Goal: Browse casually: Explore the website without a specific task or goal

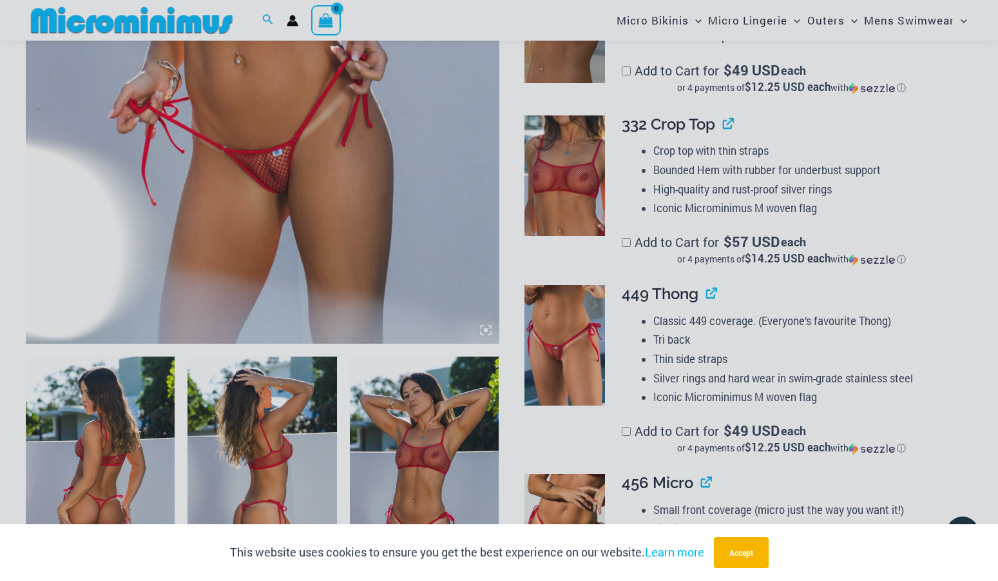
scroll to position [501, 0]
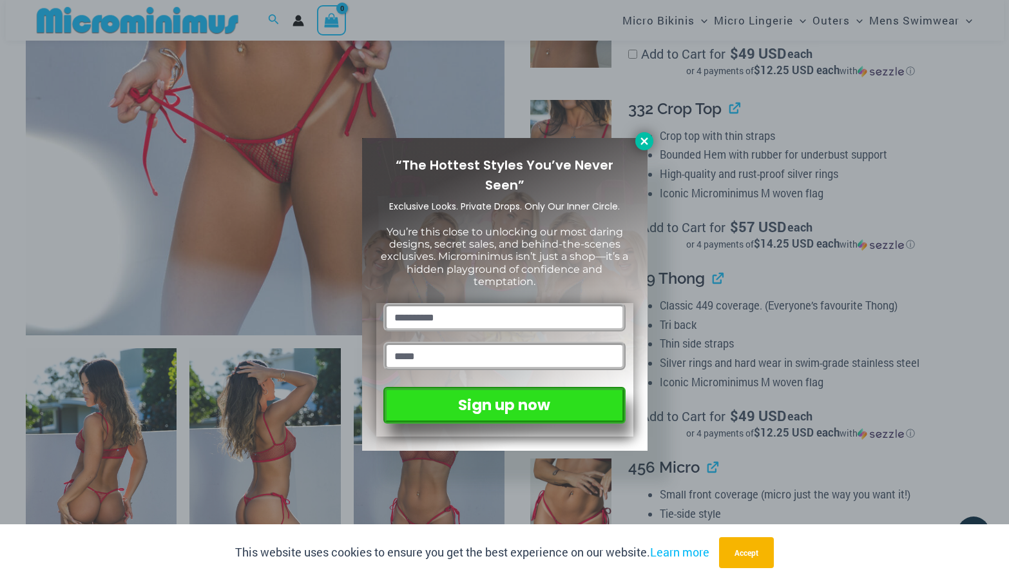
click at [640, 140] on icon at bounding box center [645, 141] width 12 height 12
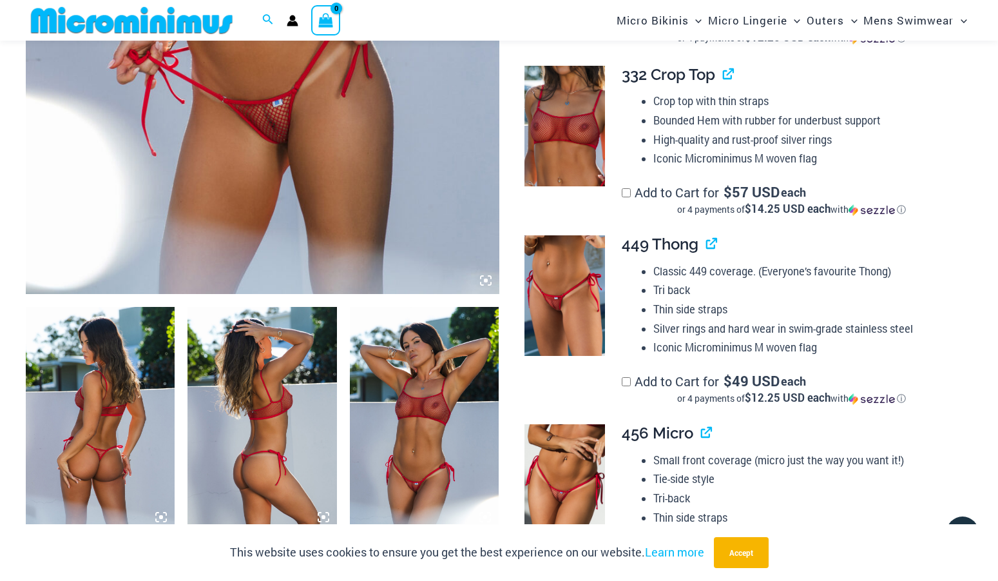
scroll to position [599, 0]
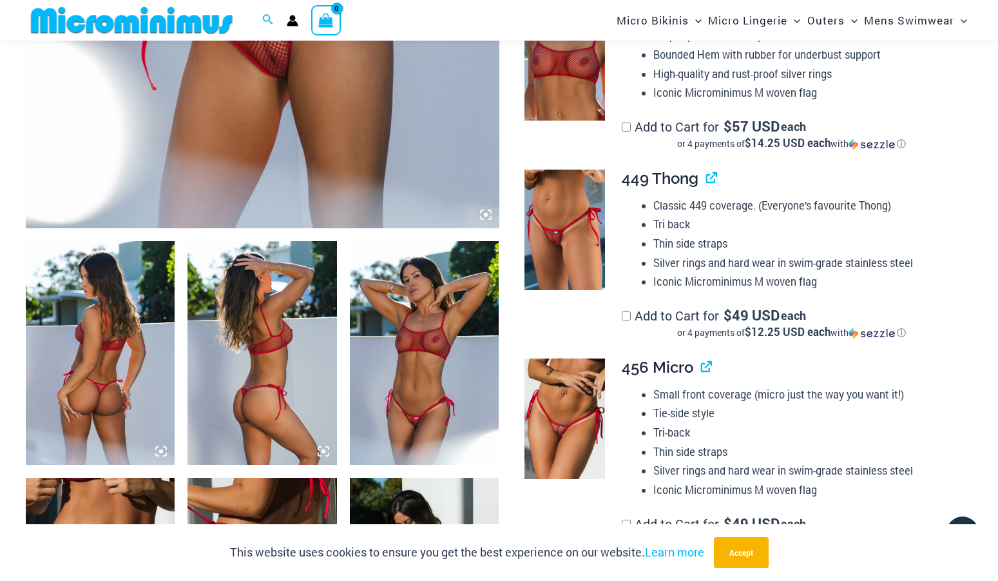
click at [103, 396] on img at bounding box center [100, 353] width 149 height 224
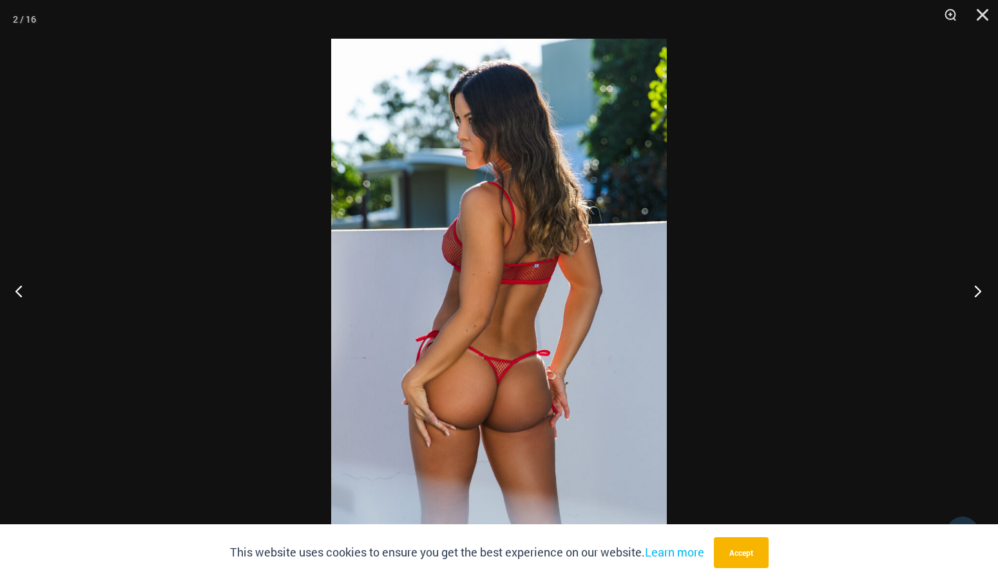
click at [977, 286] on button "Next" at bounding box center [974, 290] width 48 height 64
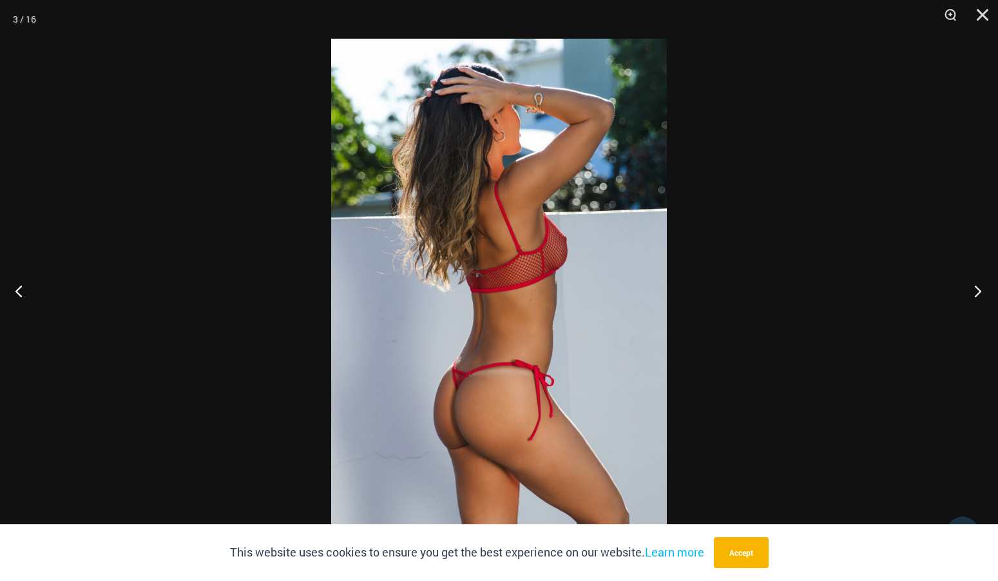
click at [977, 286] on button "Next" at bounding box center [974, 290] width 48 height 64
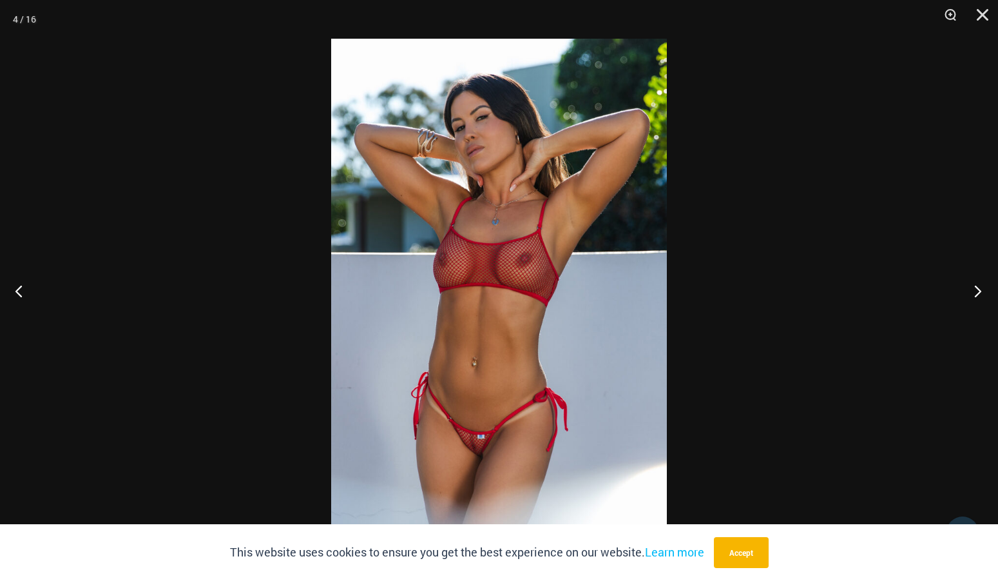
click at [977, 286] on button "Next" at bounding box center [974, 290] width 48 height 64
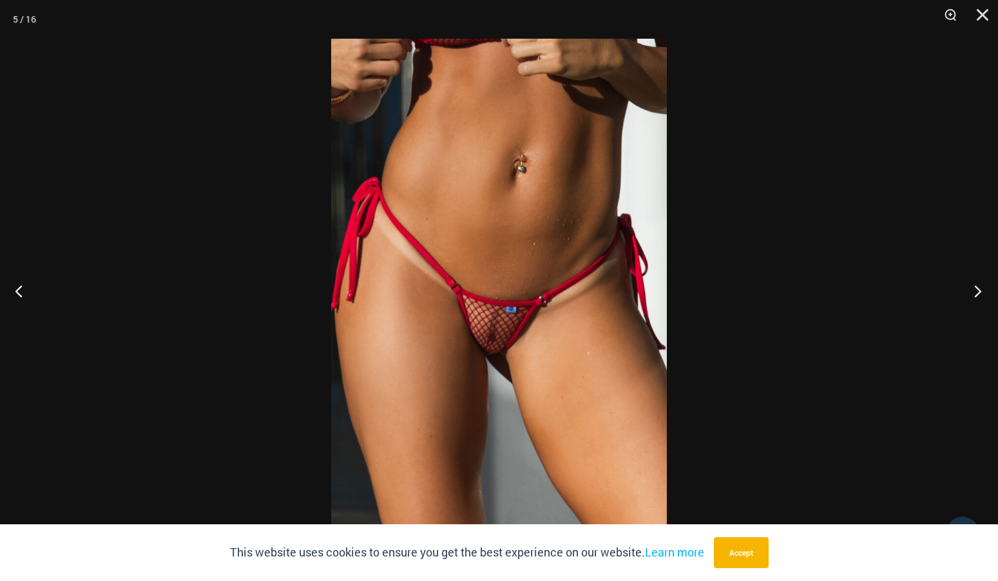
click at [977, 286] on button "Next" at bounding box center [974, 290] width 48 height 64
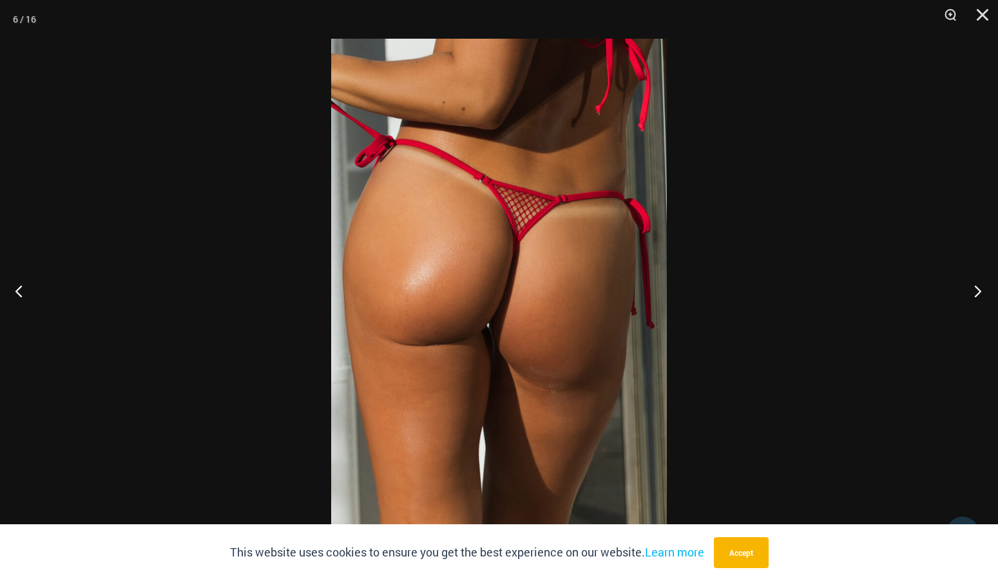
click at [977, 286] on button "Next" at bounding box center [974, 290] width 48 height 64
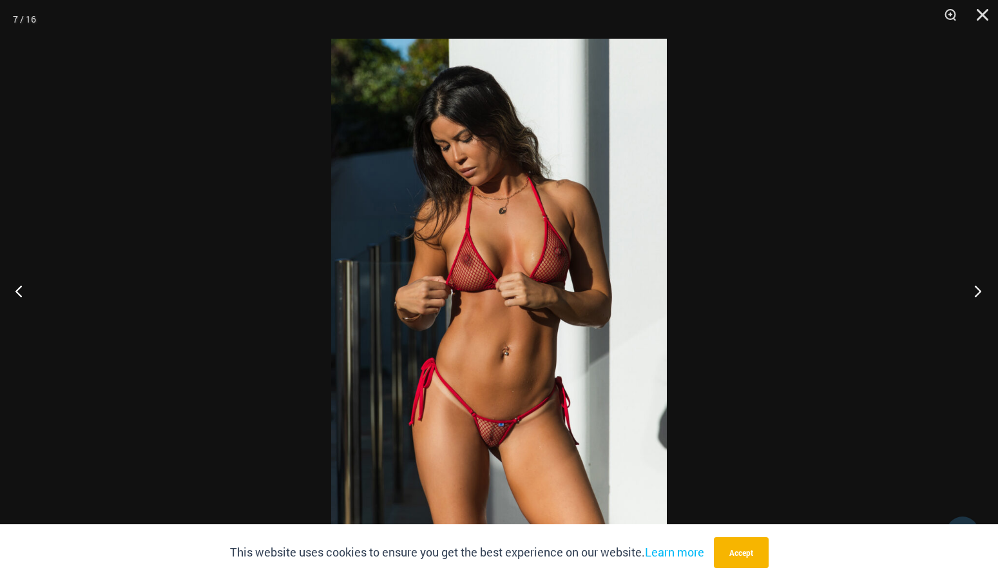
click at [977, 286] on button "Next" at bounding box center [974, 290] width 48 height 64
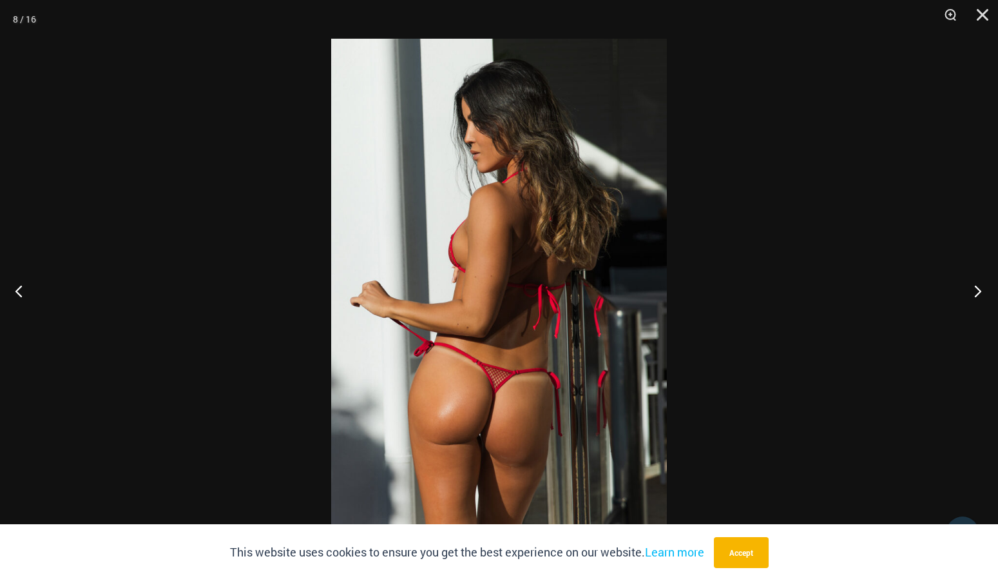
click at [977, 286] on button "Next" at bounding box center [974, 290] width 48 height 64
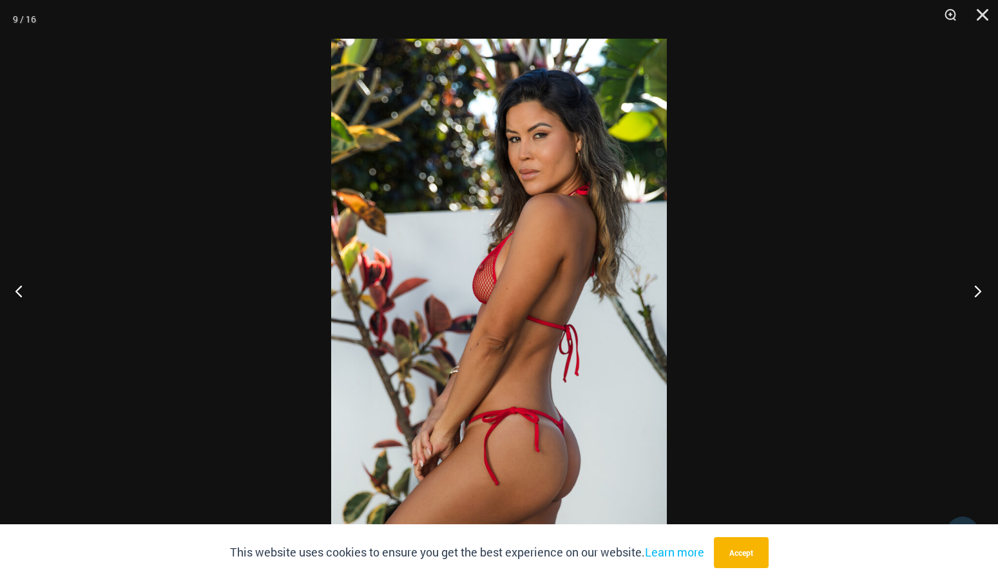
click at [977, 286] on button "Next" at bounding box center [974, 290] width 48 height 64
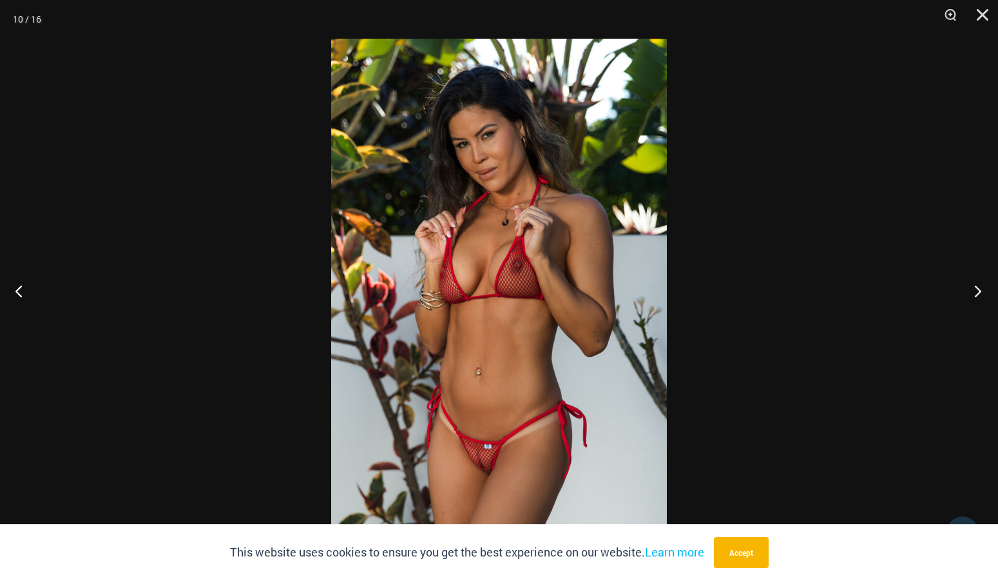
click at [977, 286] on button "Next" at bounding box center [974, 290] width 48 height 64
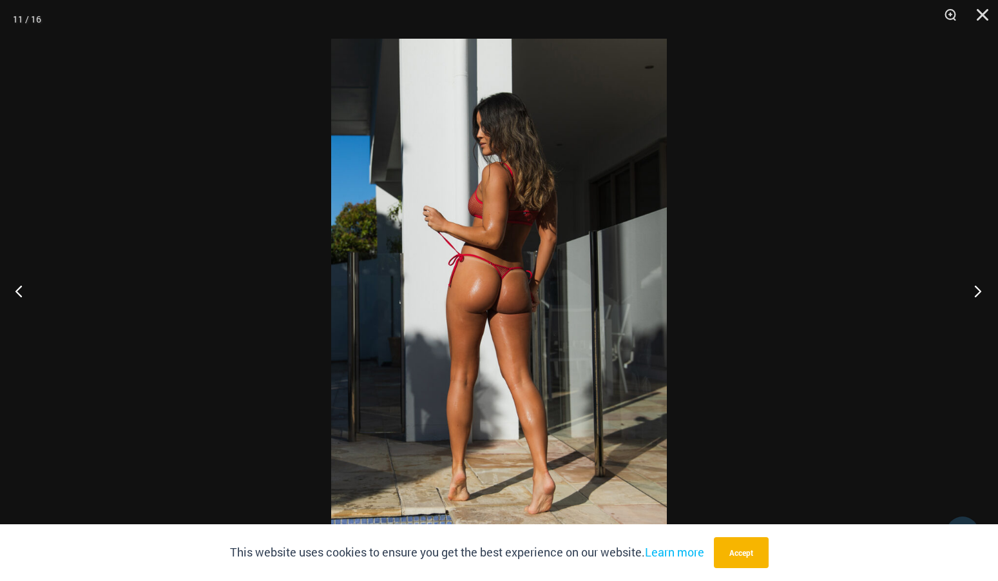
click at [977, 286] on button "Next" at bounding box center [974, 290] width 48 height 64
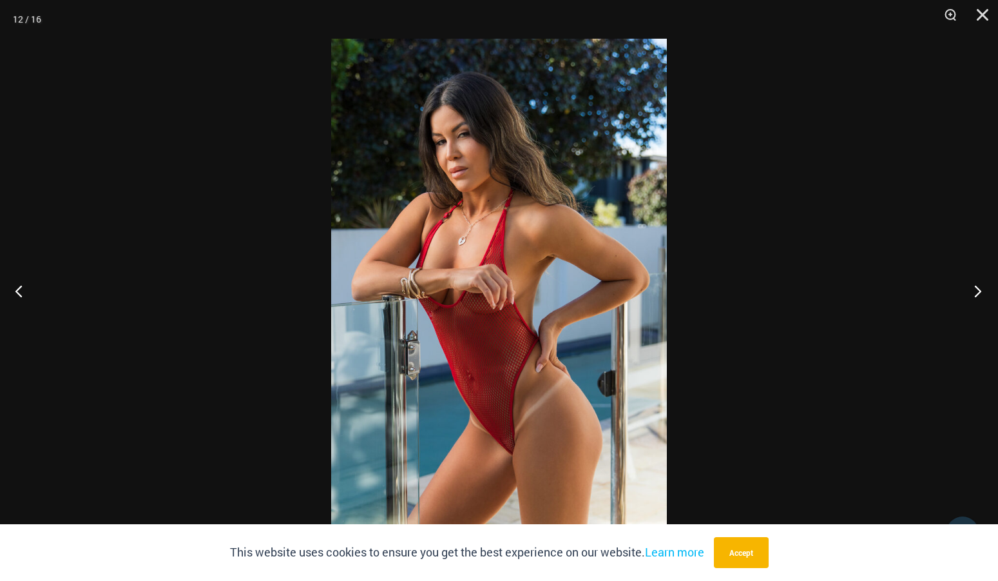
click at [977, 286] on button "Next" at bounding box center [974, 290] width 48 height 64
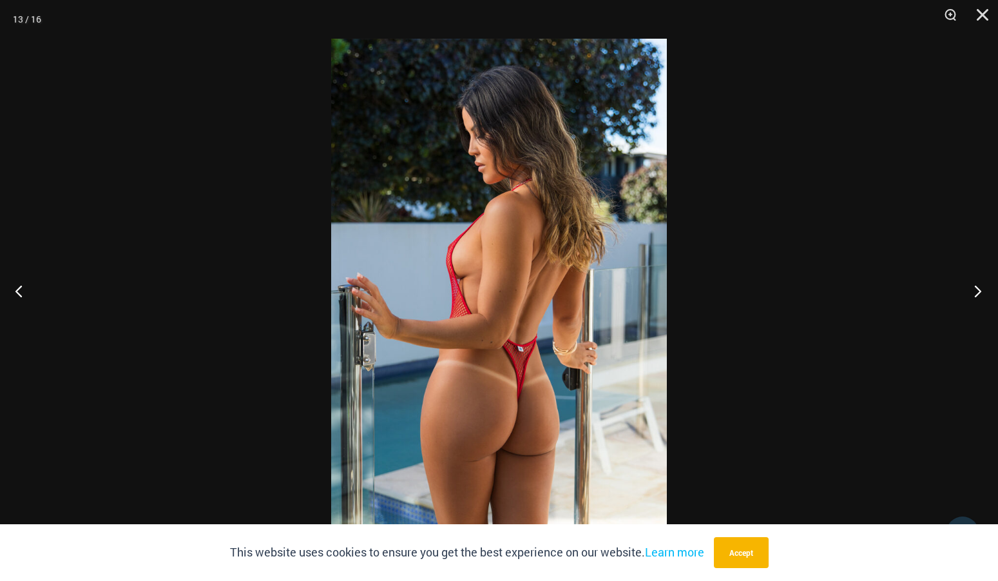
click at [977, 286] on button "Next" at bounding box center [974, 290] width 48 height 64
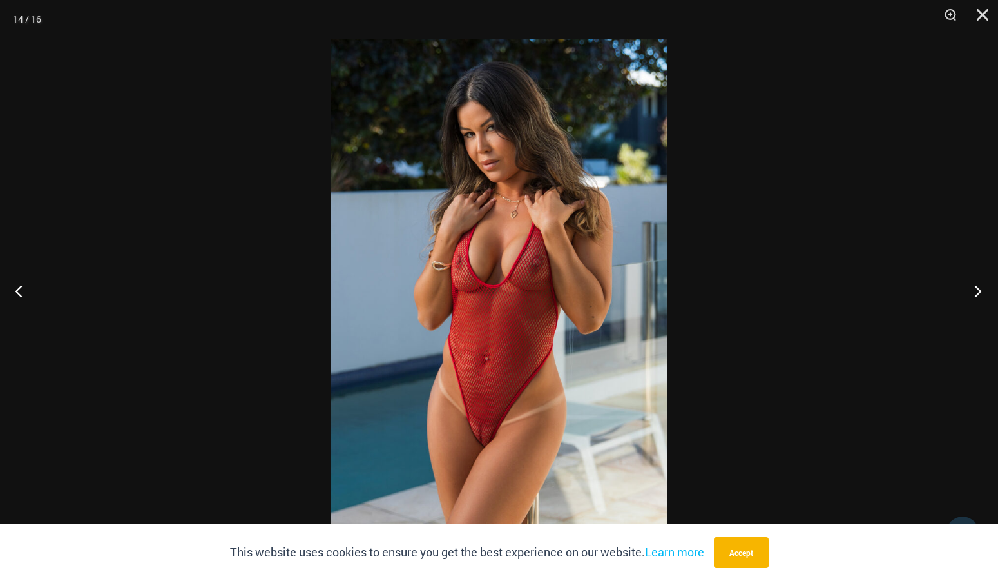
click at [977, 286] on button "Next" at bounding box center [974, 290] width 48 height 64
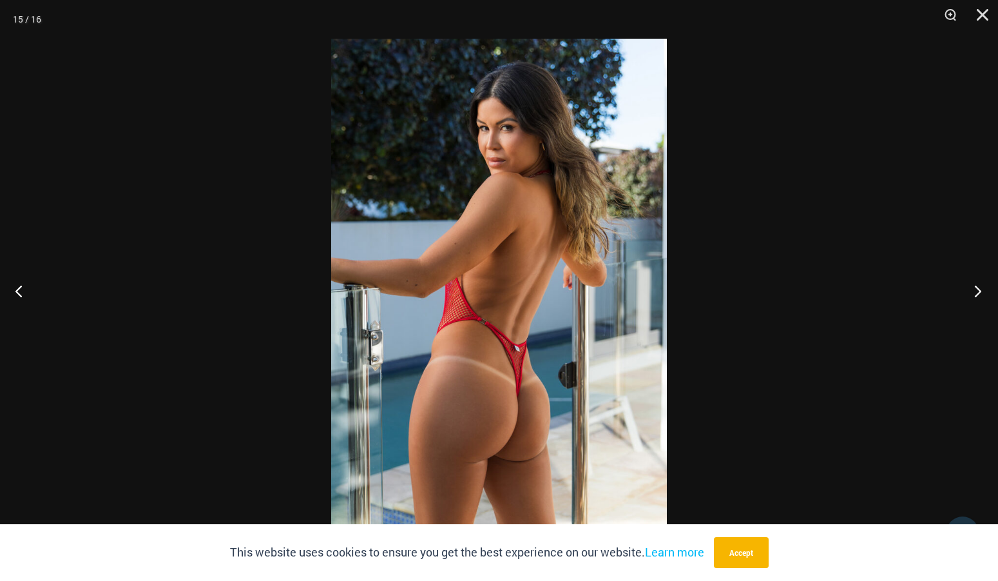
click at [977, 286] on button "Next" at bounding box center [974, 290] width 48 height 64
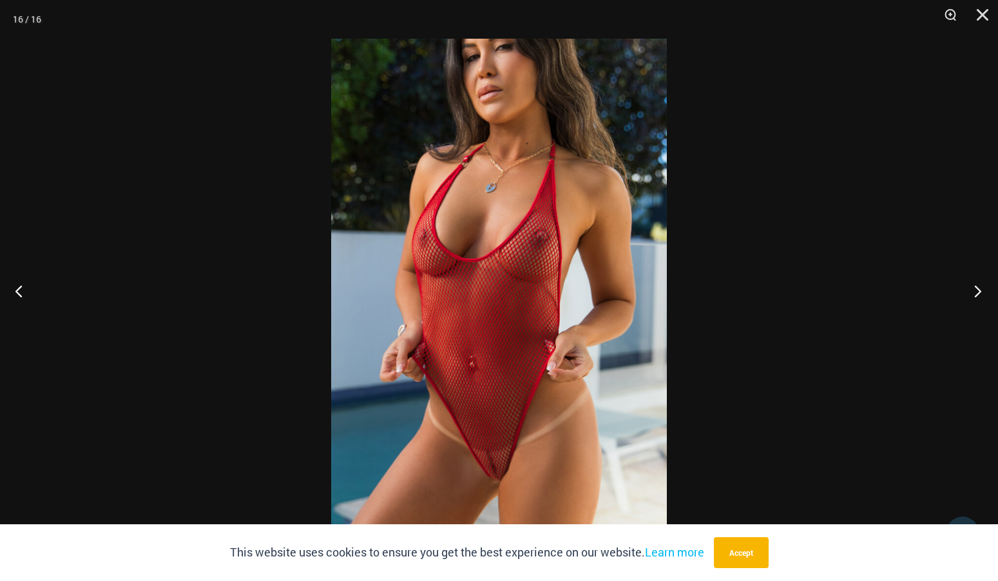
click at [977, 286] on button "Next" at bounding box center [974, 290] width 48 height 64
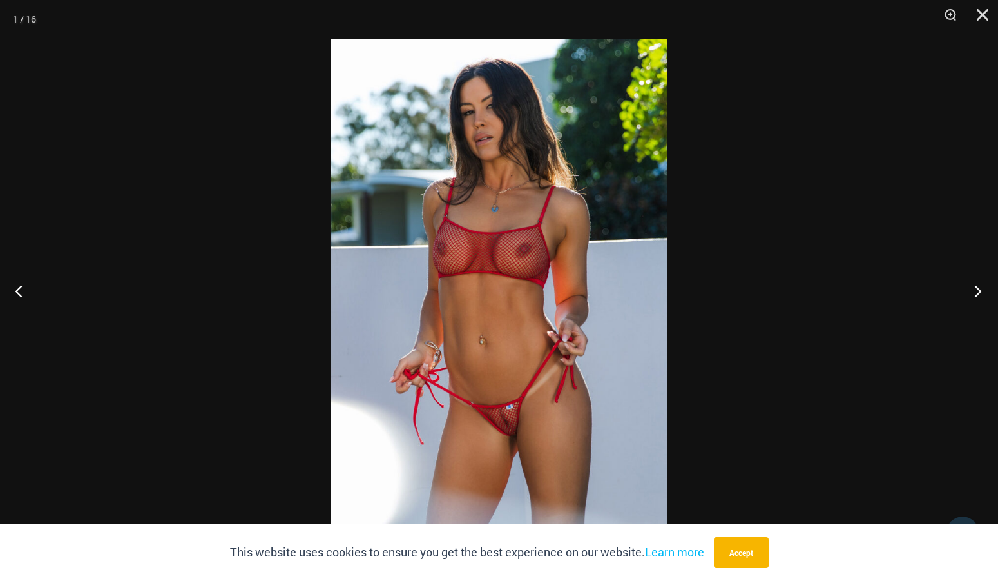
click at [977, 286] on button "Next" at bounding box center [974, 290] width 48 height 64
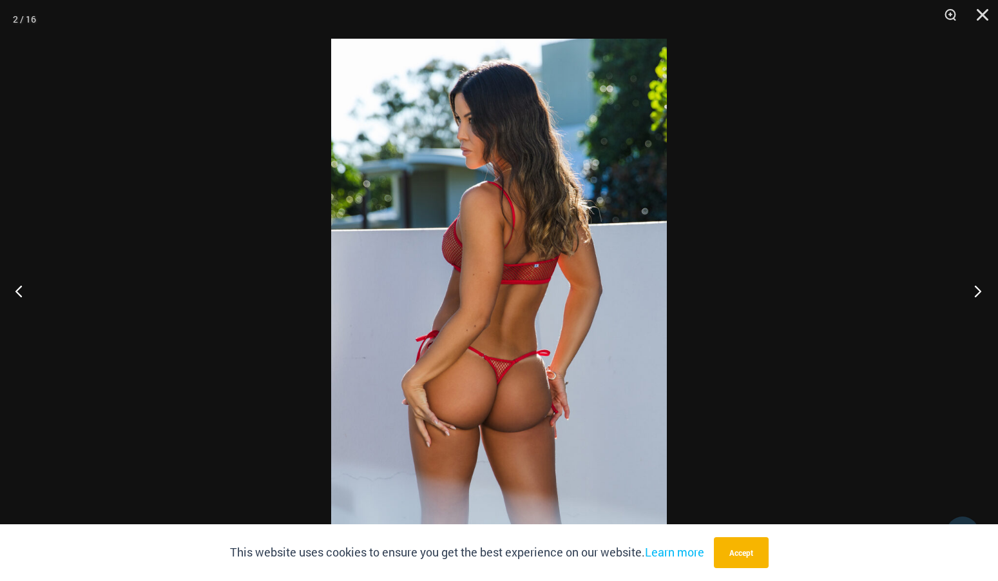
click at [977, 286] on button "Next" at bounding box center [974, 290] width 48 height 64
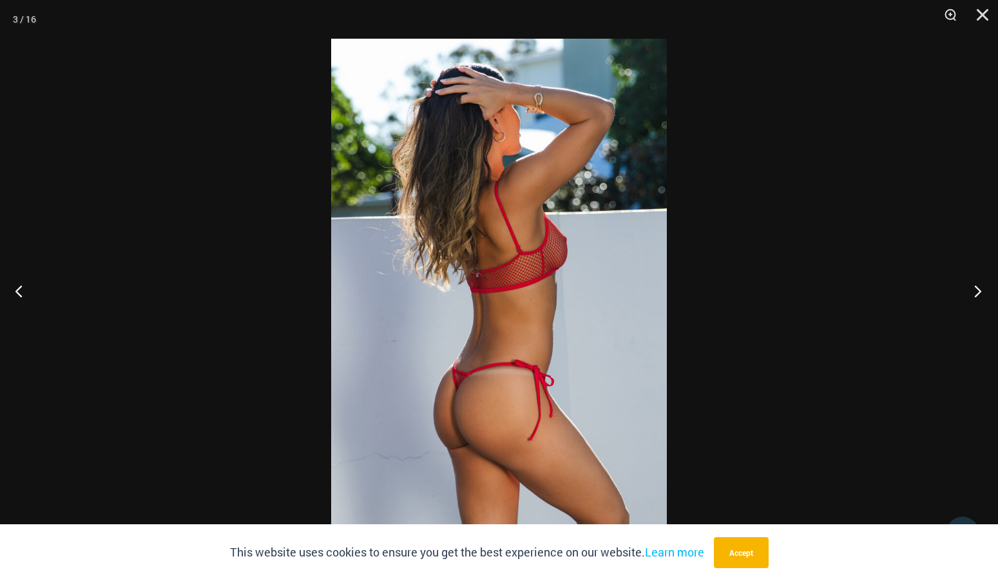
click at [977, 286] on button "Next" at bounding box center [974, 290] width 48 height 64
